Goal: Task Accomplishment & Management: Complete application form

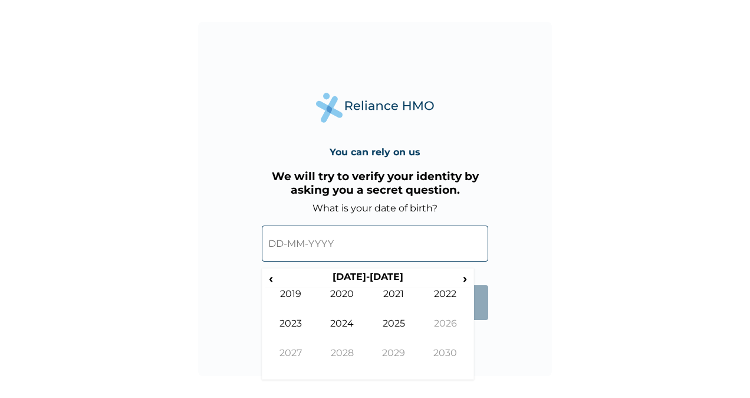
click at [360, 245] on input "text" at bounding box center [375, 243] width 227 height 36
click at [345, 277] on th "[DATE]-[DATE]" at bounding box center [367, 279] width 181 height 17
click at [270, 276] on span "‹" at bounding box center [271, 278] width 12 height 15
click at [402, 293] on td "2001" at bounding box center [394, 302] width 52 height 29
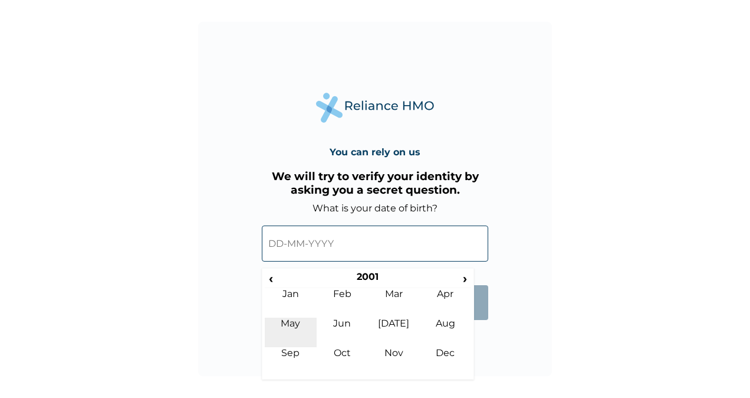
click at [289, 320] on td "May" at bounding box center [291, 331] width 52 height 29
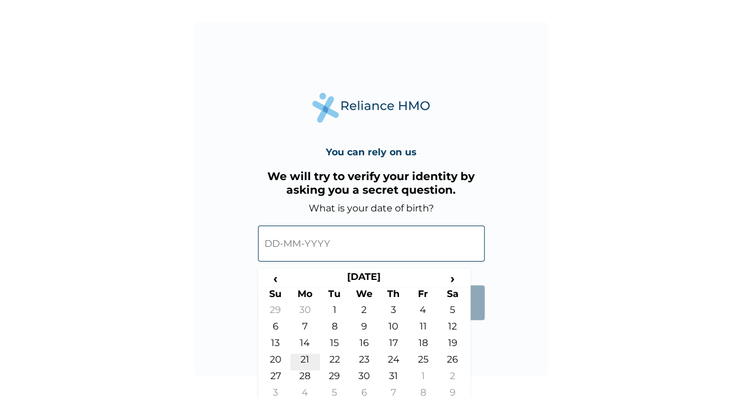
click at [307, 358] on td "21" at bounding box center [304, 361] width 29 height 17
type input "[DATE]"
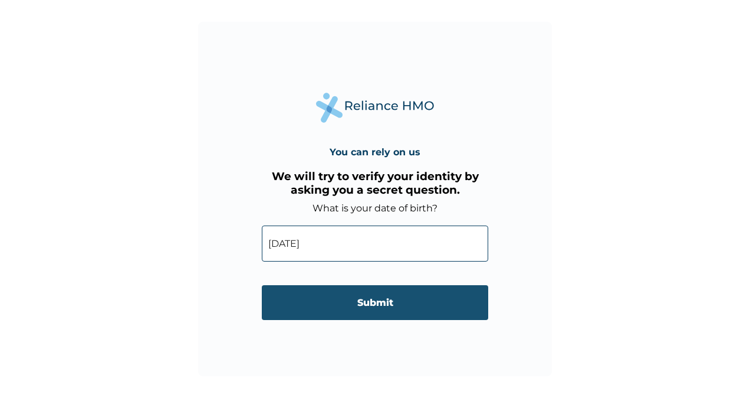
click at [373, 303] on input "Submit" at bounding box center [375, 302] width 227 height 35
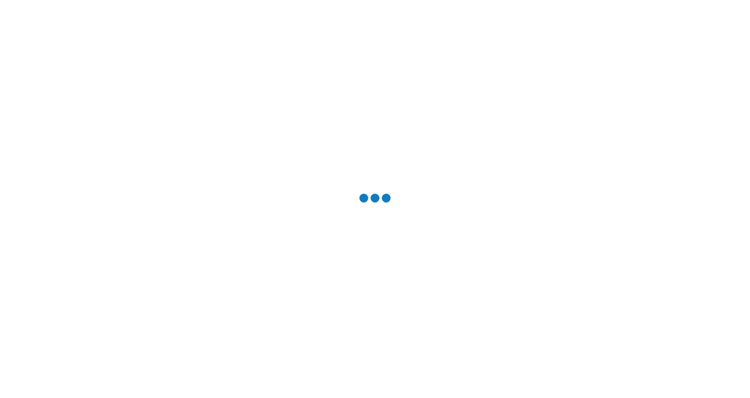
click at [373, 303] on div at bounding box center [375, 199] width 750 height 398
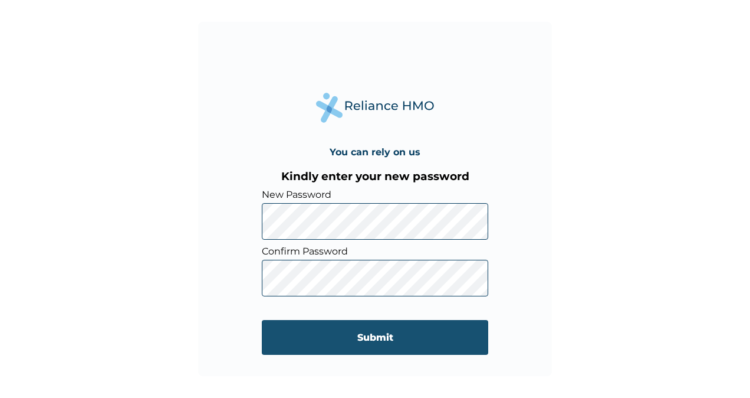
click at [426, 348] on input "Submit" at bounding box center [375, 337] width 227 height 35
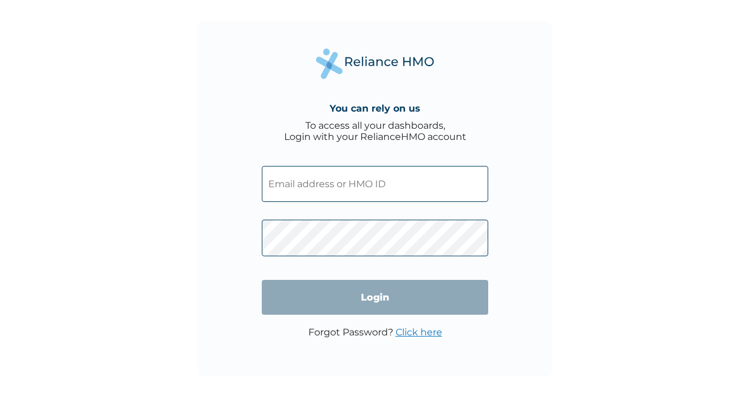
click at [588, 130] on div "You can rely on us To access all your dashboards, Login with your RelianceHMO a…" at bounding box center [375, 199] width 750 height 398
